Goal: Task Accomplishment & Management: Use online tool/utility

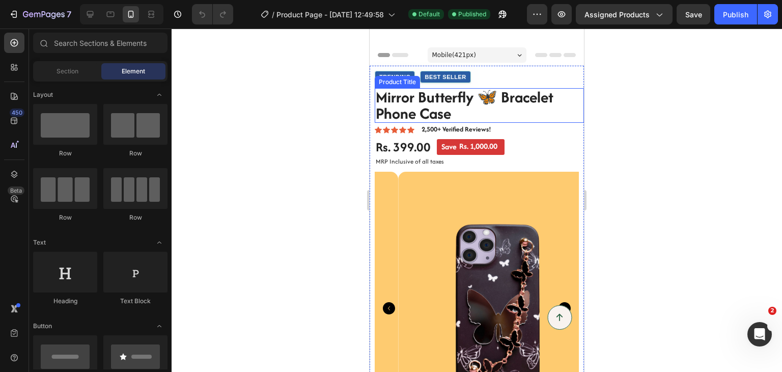
click at [451, 113] on h1 "Mirror Butterfly 🦋 Bracelet Phone Case" at bounding box center [479, 105] width 209 height 35
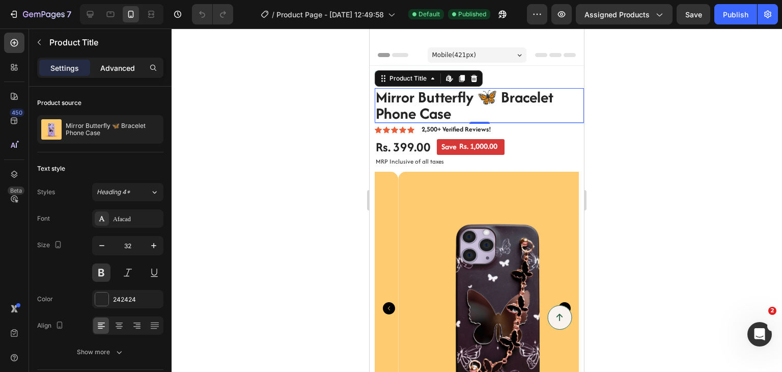
click at [122, 75] on div "Advanced" at bounding box center [117, 68] width 51 height 16
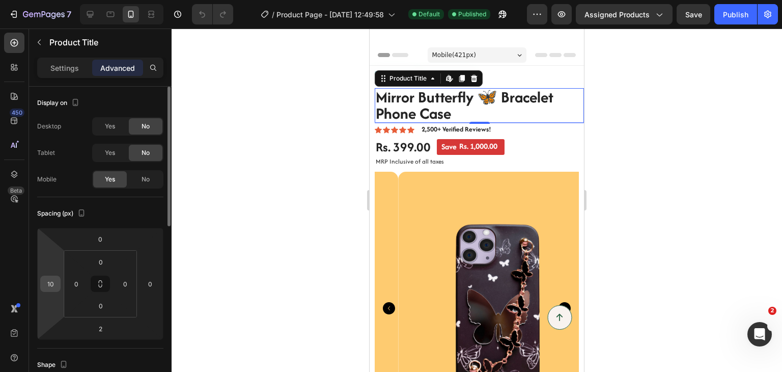
click at [51, 285] on input "10" at bounding box center [50, 283] width 15 height 15
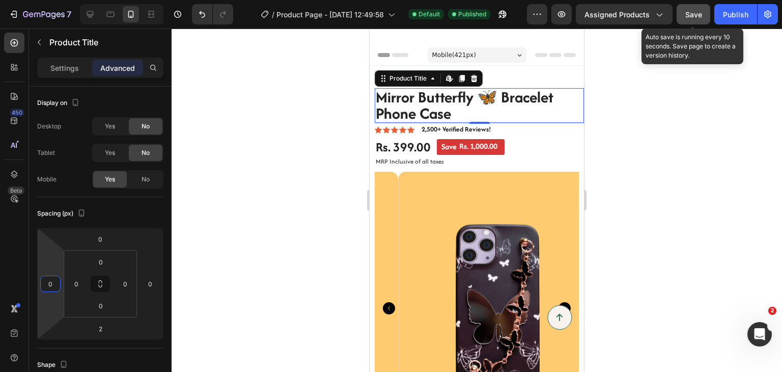
type input "0"
click at [697, 18] on div "Save" at bounding box center [693, 14] width 17 height 11
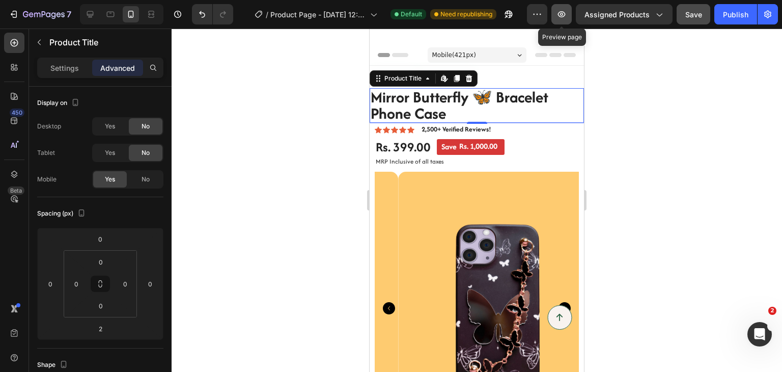
click at [560, 13] on icon "button" at bounding box center [562, 14] width 8 height 6
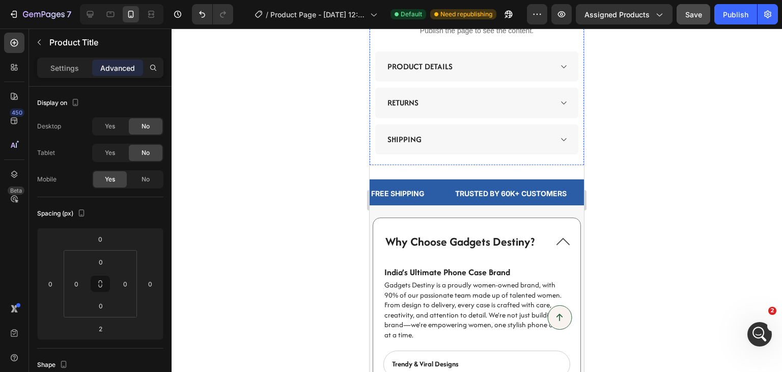
scroll to position [699, 0]
click at [563, 218] on div "Why Choose Gadgets Destiny?" at bounding box center [476, 241] width 207 height 47
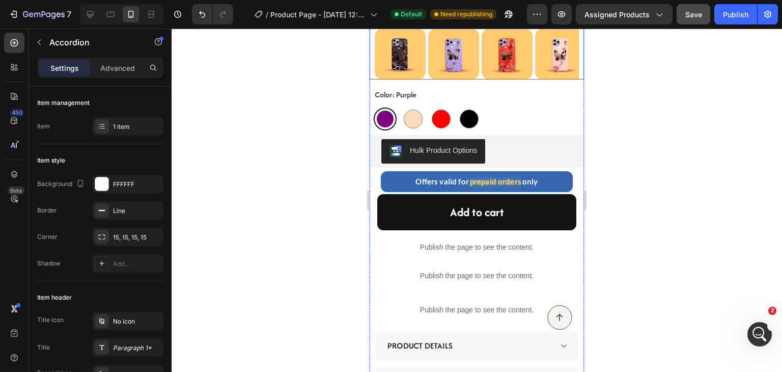
scroll to position [422, 0]
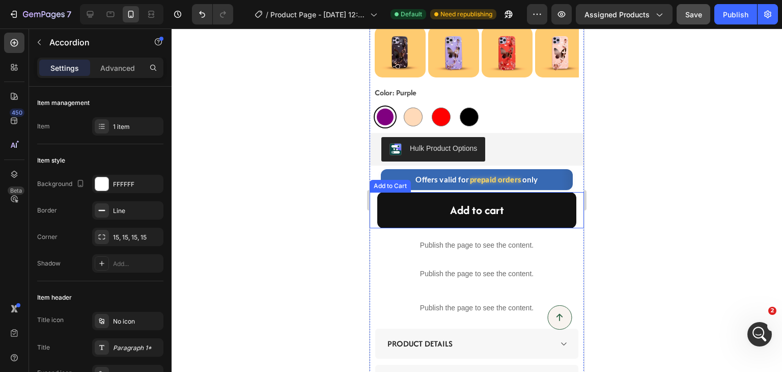
click at [376, 201] on div "Add to cart Add to Cart" at bounding box center [477, 210] width 214 height 36
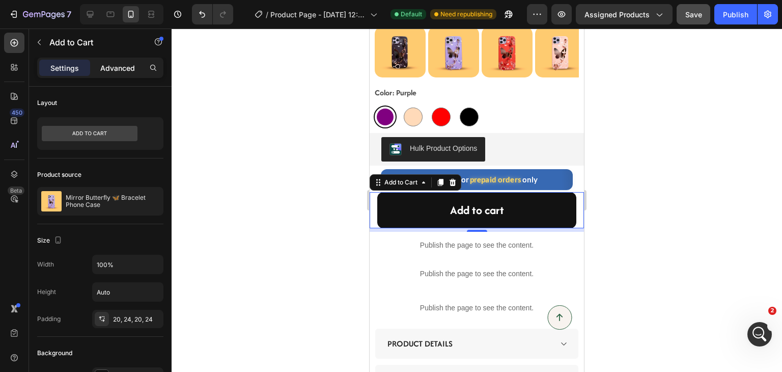
click at [123, 63] on p "Advanced" at bounding box center [117, 68] width 35 height 11
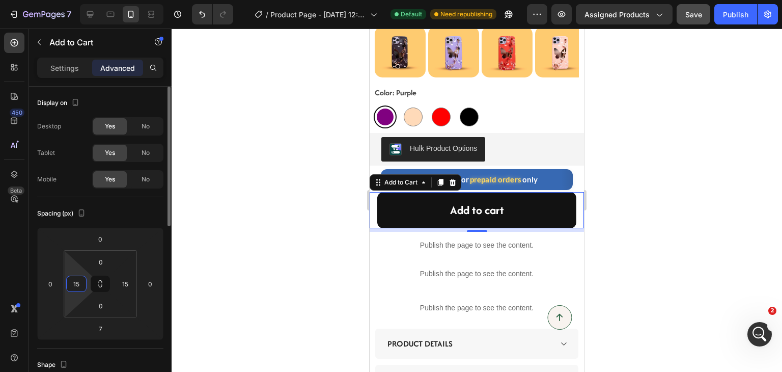
click at [79, 284] on input "15" at bounding box center [76, 283] width 15 height 15
type input "0"
click at [128, 280] on input "15" at bounding box center [125, 283] width 15 height 15
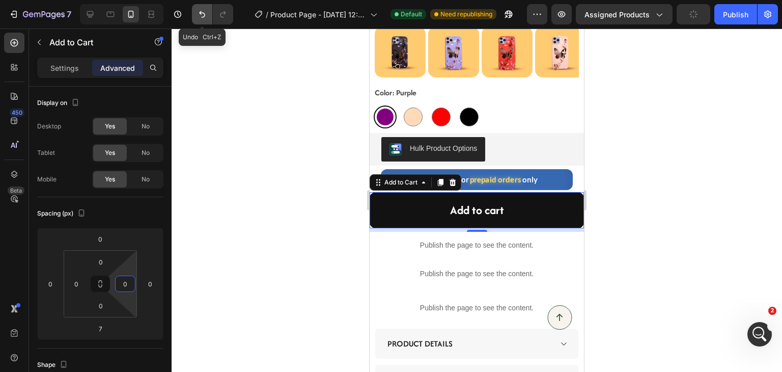
type input "0"
click at [200, 13] on icon "Undo/Redo" at bounding box center [202, 14] width 10 height 10
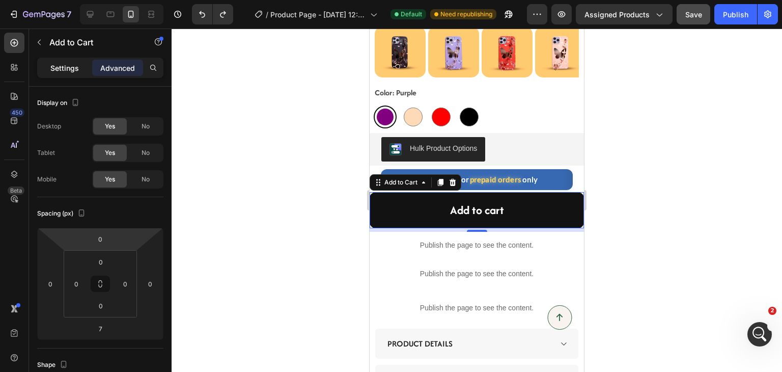
click at [68, 66] on p "Settings" at bounding box center [64, 68] width 29 height 11
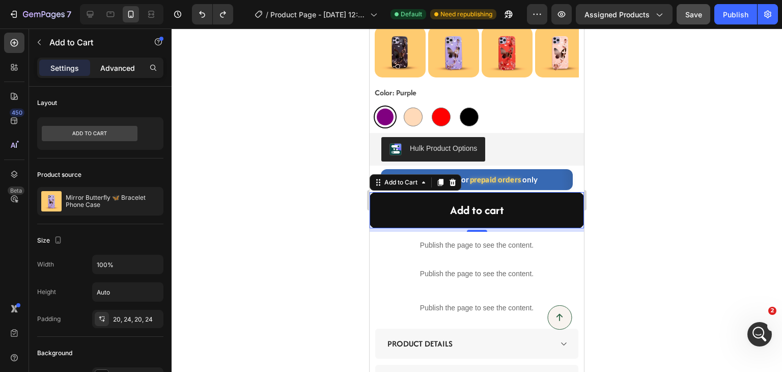
click at [104, 64] on p "Advanced" at bounding box center [117, 68] width 35 height 11
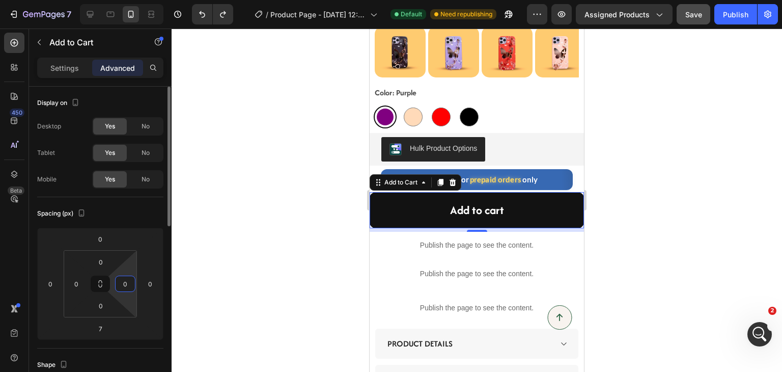
click at [130, 281] on input "0" at bounding box center [125, 283] width 15 height 15
click at [149, 283] on input "0" at bounding box center [150, 283] width 15 height 15
click at [149, 282] on input "0" at bounding box center [150, 283] width 15 height 15
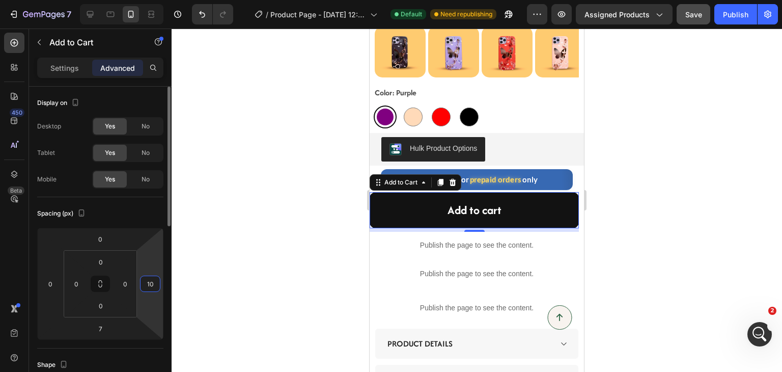
type input "0"
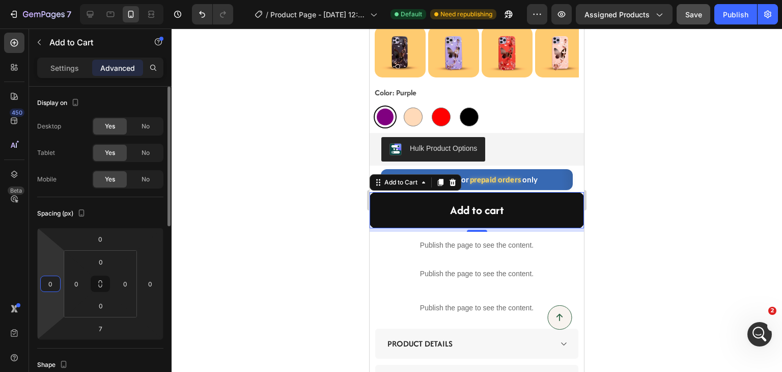
click at [53, 282] on input "0" at bounding box center [50, 283] width 15 height 15
type input "5"
click at [66, 70] on p "Settings" at bounding box center [64, 68] width 29 height 11
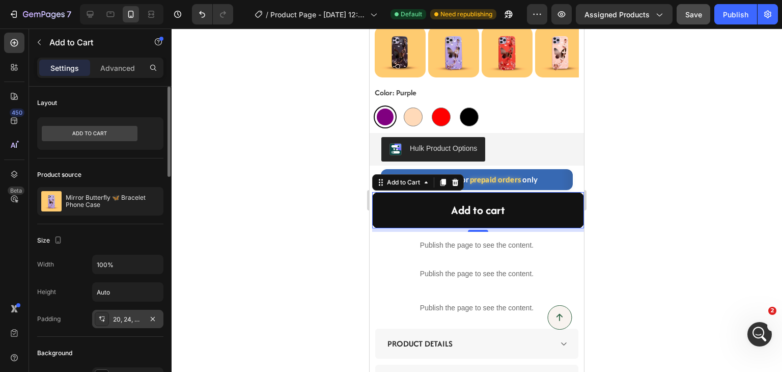
click at [132, 315] on div "20, 24, 20, 24" at bounding box center [128, 319] width 30 height 9
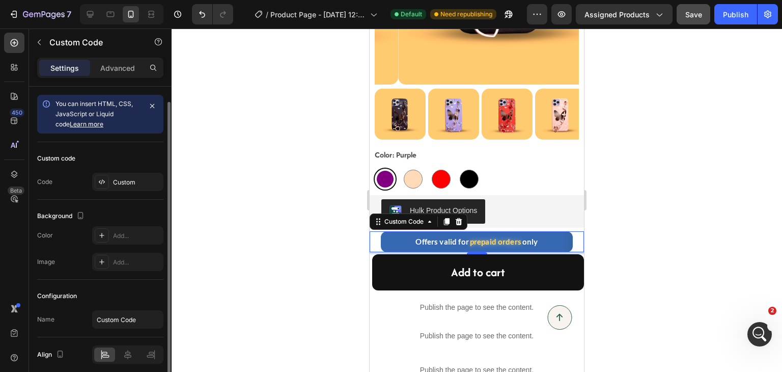
scroll to position [40, 0]
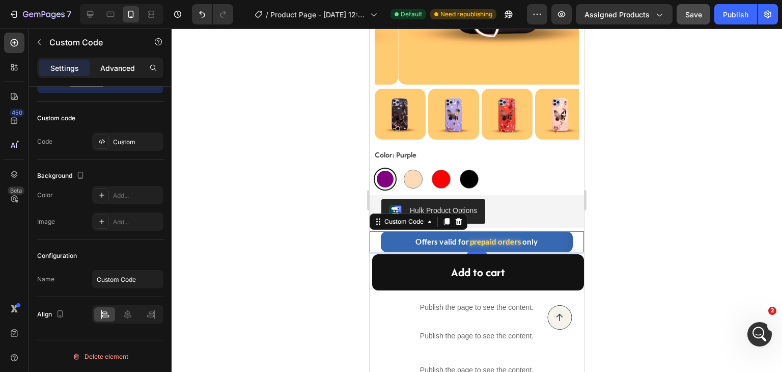
click at [134, 69] on p "Advanced" at bounding box center [117, 68] width 35 height 11
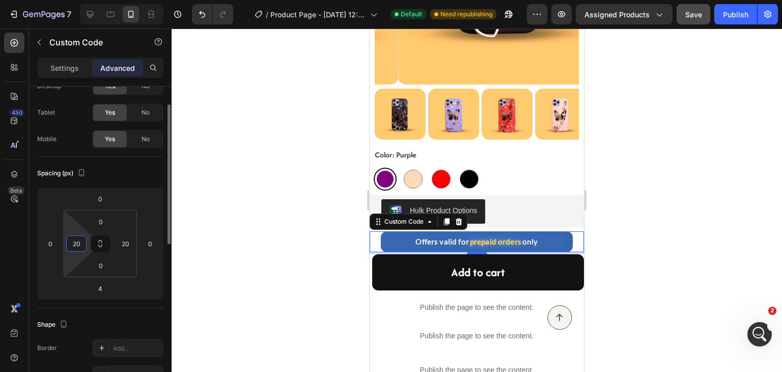
click at [75, 243] on input "20" at bounding box center [76, 243] width 15 height 15
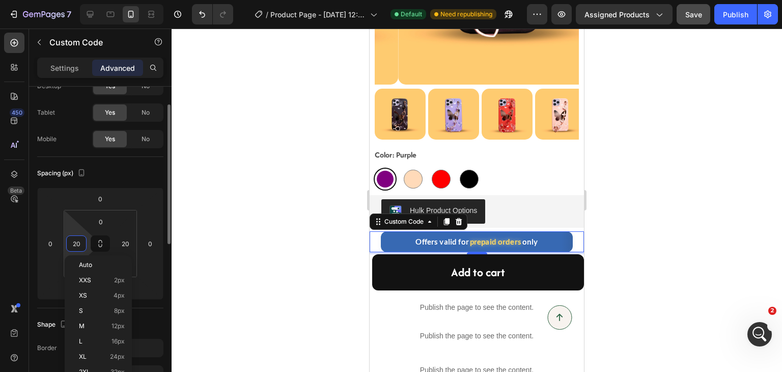
type input "1"
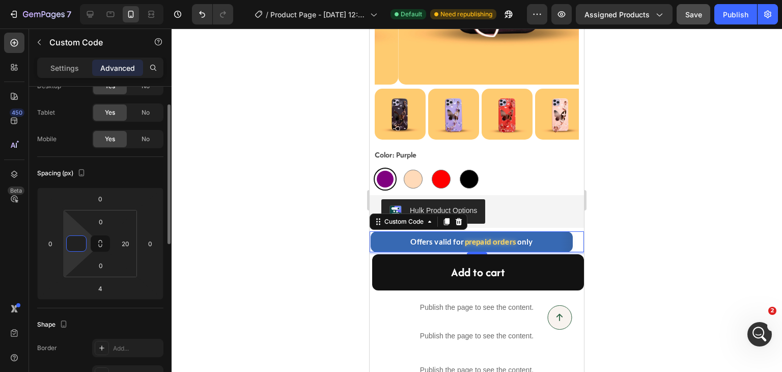
type input "5"
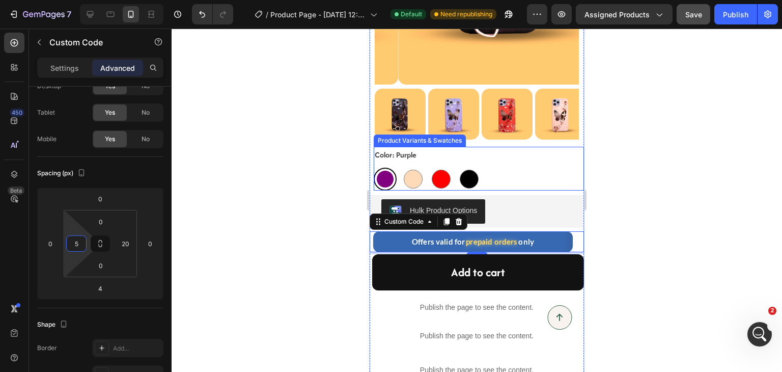
click at [536, 147] on div "Color: Purple Purple Purple Peach Peach Red Red Black Black" at bounding box center [479, 169] width 210 height 44
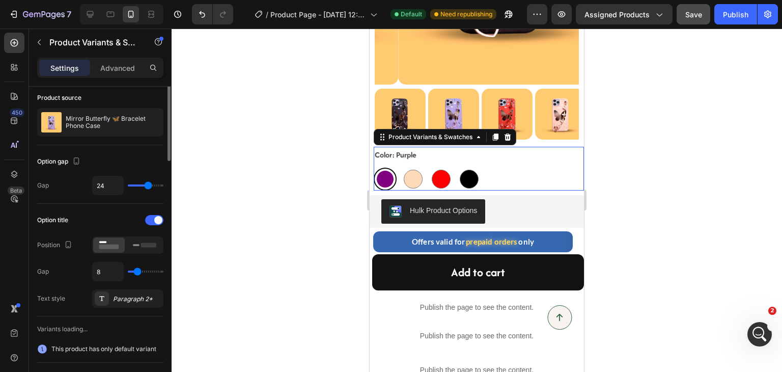
scroll to position [0, 0]
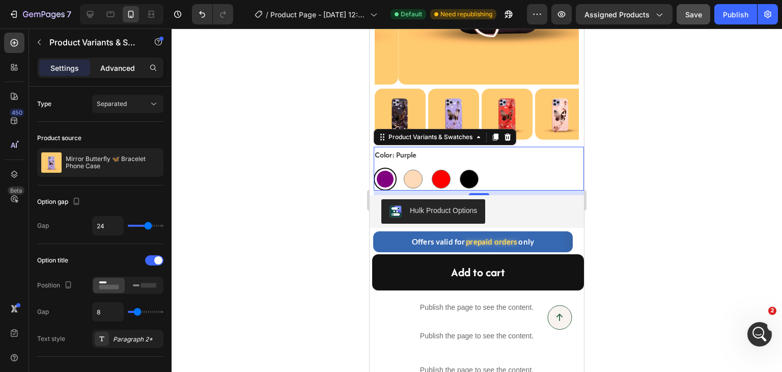
click at [124, 65] on p "Advanced" at bounding box center [117, 68] width 35 height 11
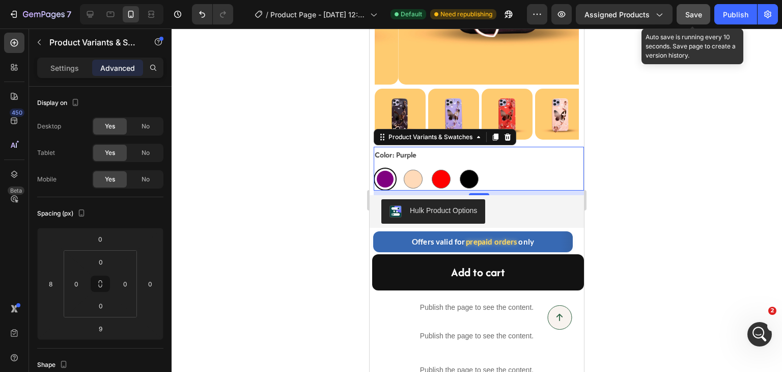
click at [689, 12] on span "Save" at bounding box center [693, 14] width 17 height 9
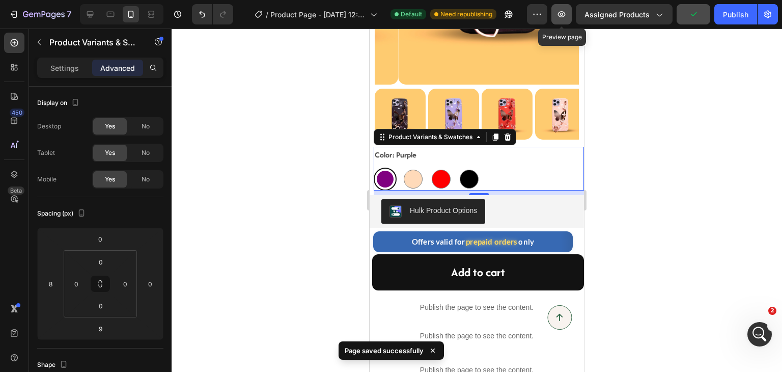
click at [565, 18] on icon "button" at bounding box center [562, 14] width 10 height 10
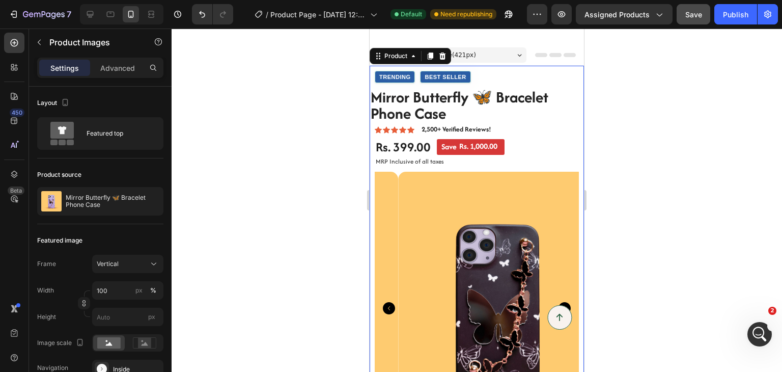
click at [571, 71] on div "Trending Best Seller Custom Code Mirror Butterfly 🦋 Bracelet Phone Case Product…" at bounding box center [477, 286] width 214 height 440
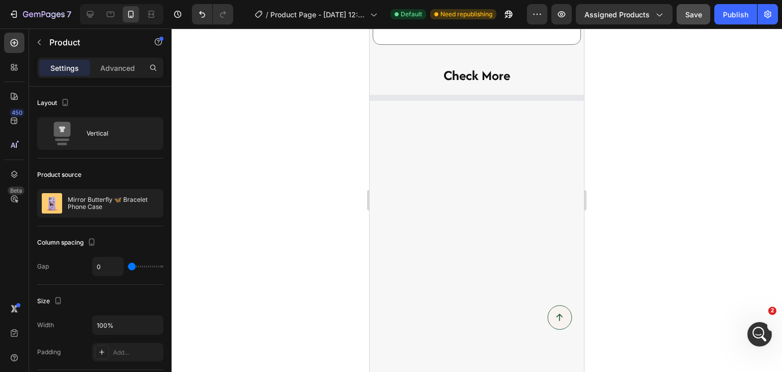
scroll to position [1151, 0]
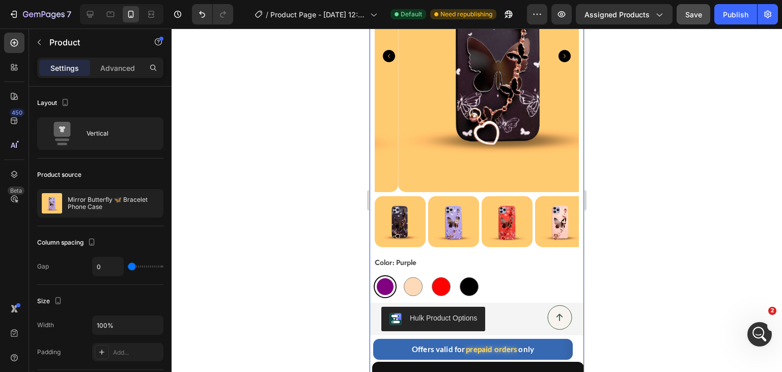
scroll to position [331, 0]
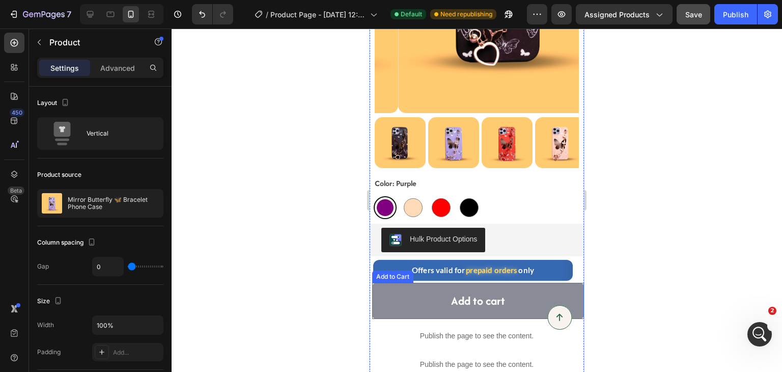
click at [383, 283] on button "Add to cart" at bounding box center [478, 301] width 212 height 36
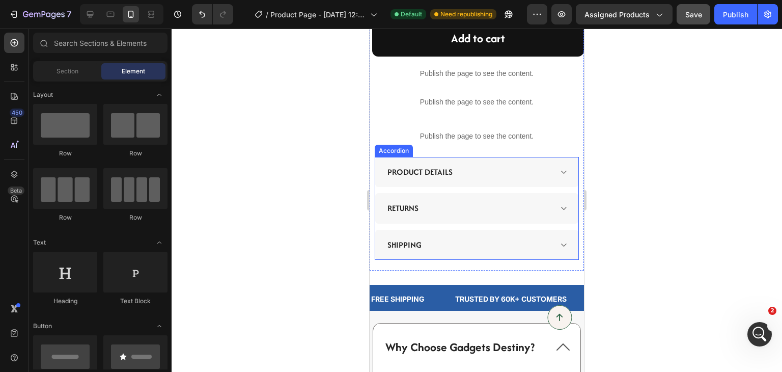
scroll to position [723, 0]
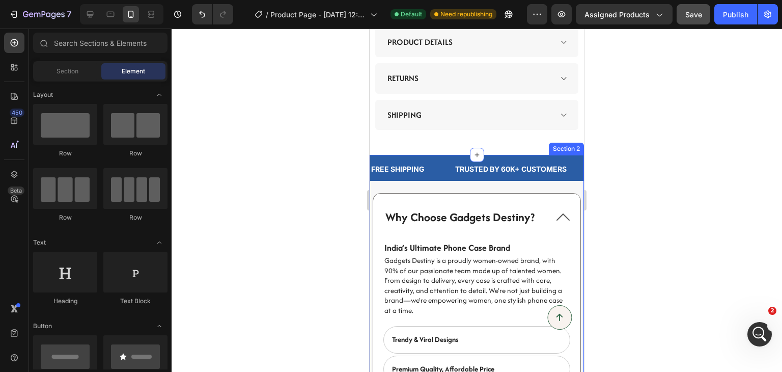
click at [570, 177] on div "FREE SHIPPING Text Trusted by 60K+ CUSTOMERS Text LIMITED TIME BUY 3 GET 1 Text…" at bounding box center [477, 174] width 214 height 38
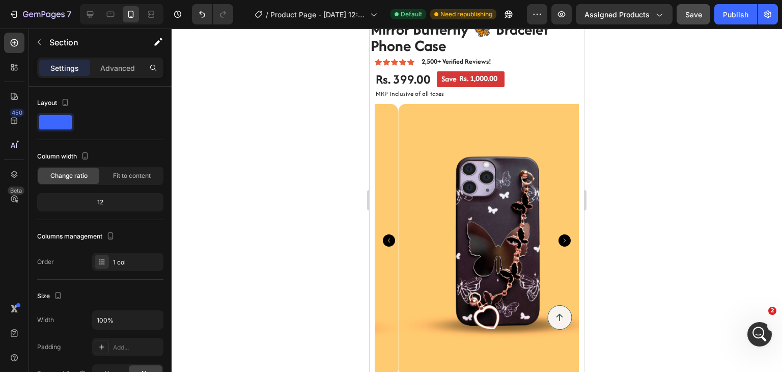
scroll to position [0, 0]
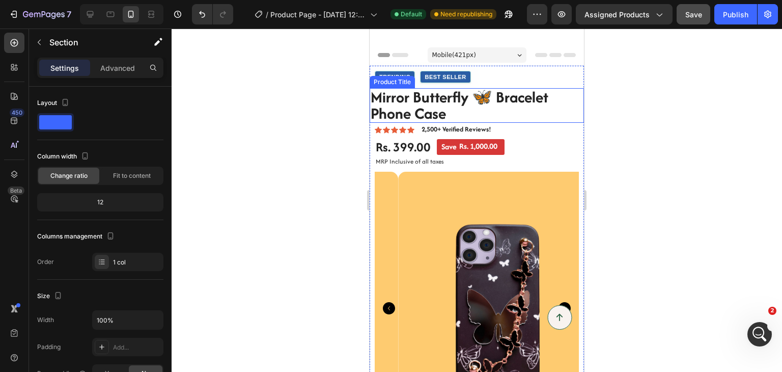
click at [556, 109] on h1 "Mirror Butterfly 🦋 Bracelet Phone Case" at bounding box center [477, 105] width 214 height 35
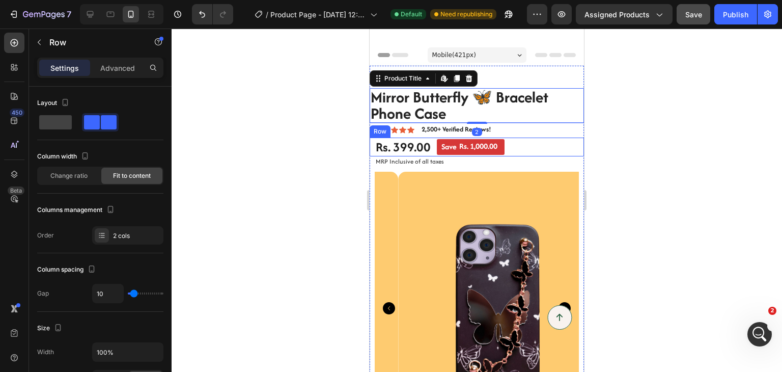
click at [560, 142] on div "Rs. 399.00 Product Price Product Price Save Rs. 1,000.00 Discount Tag Row" at bounding box center [477, 146] width 214 height 19
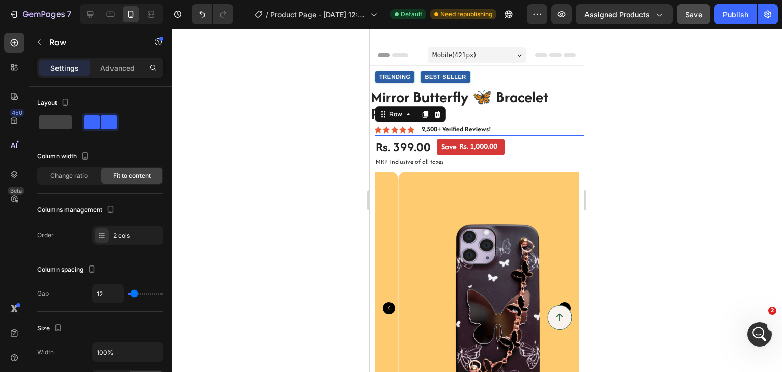
click at [561, 127] on div "Icon Icon Icon Icon Icon Icon List 2,500+ Verified Reviews! Text Block Row 0" at bounding box center [482, 129] width 214 height 11
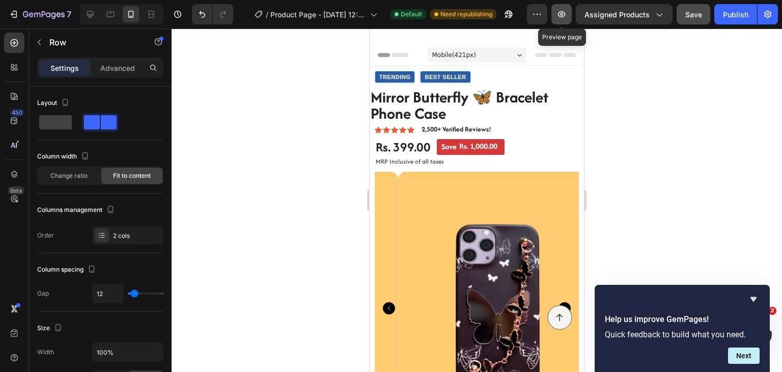
click at [563, 12] on icon "button" at bounding box center [562, 14] width 8 height 6
